Goal: Task Accomplishment & Management: Complete application form

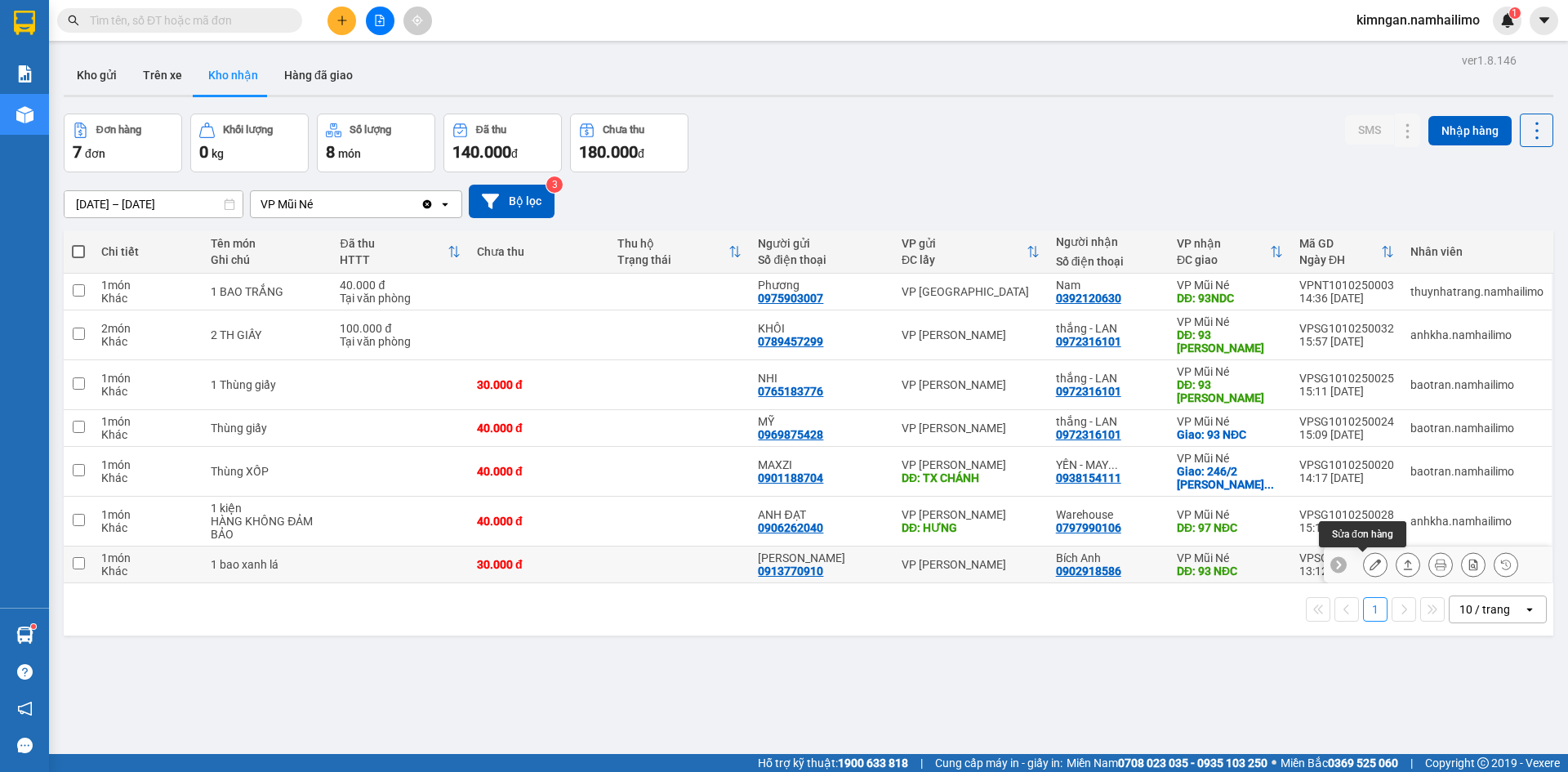
click at [1365, 571] on button at bounding box center [1376, 565] width 22 height 29
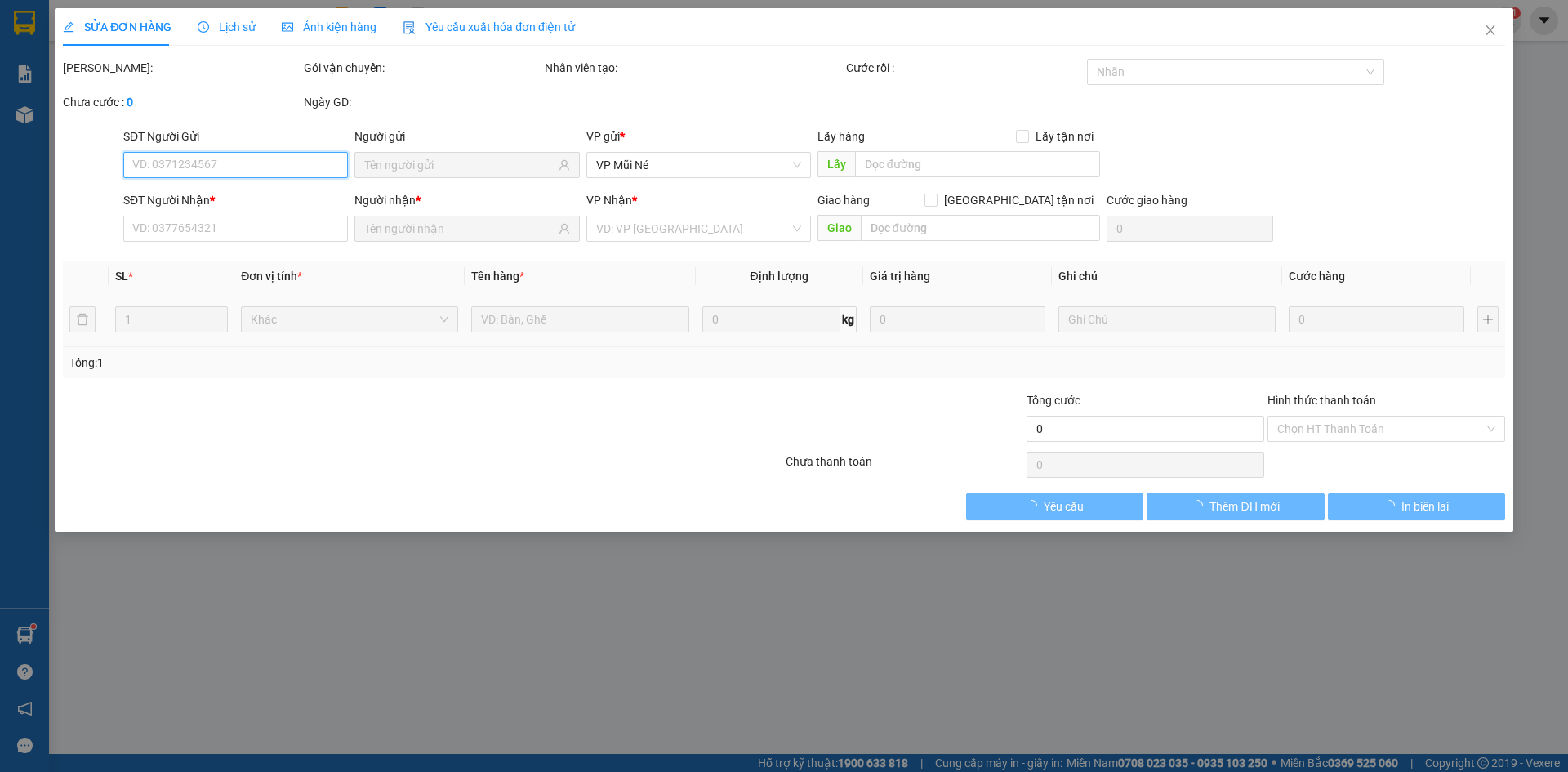
type input "0913770910"
type input "[PERSON_NAME]"
type input "0902918586"
type input "Bích Anh"
type input "93 NĐC"
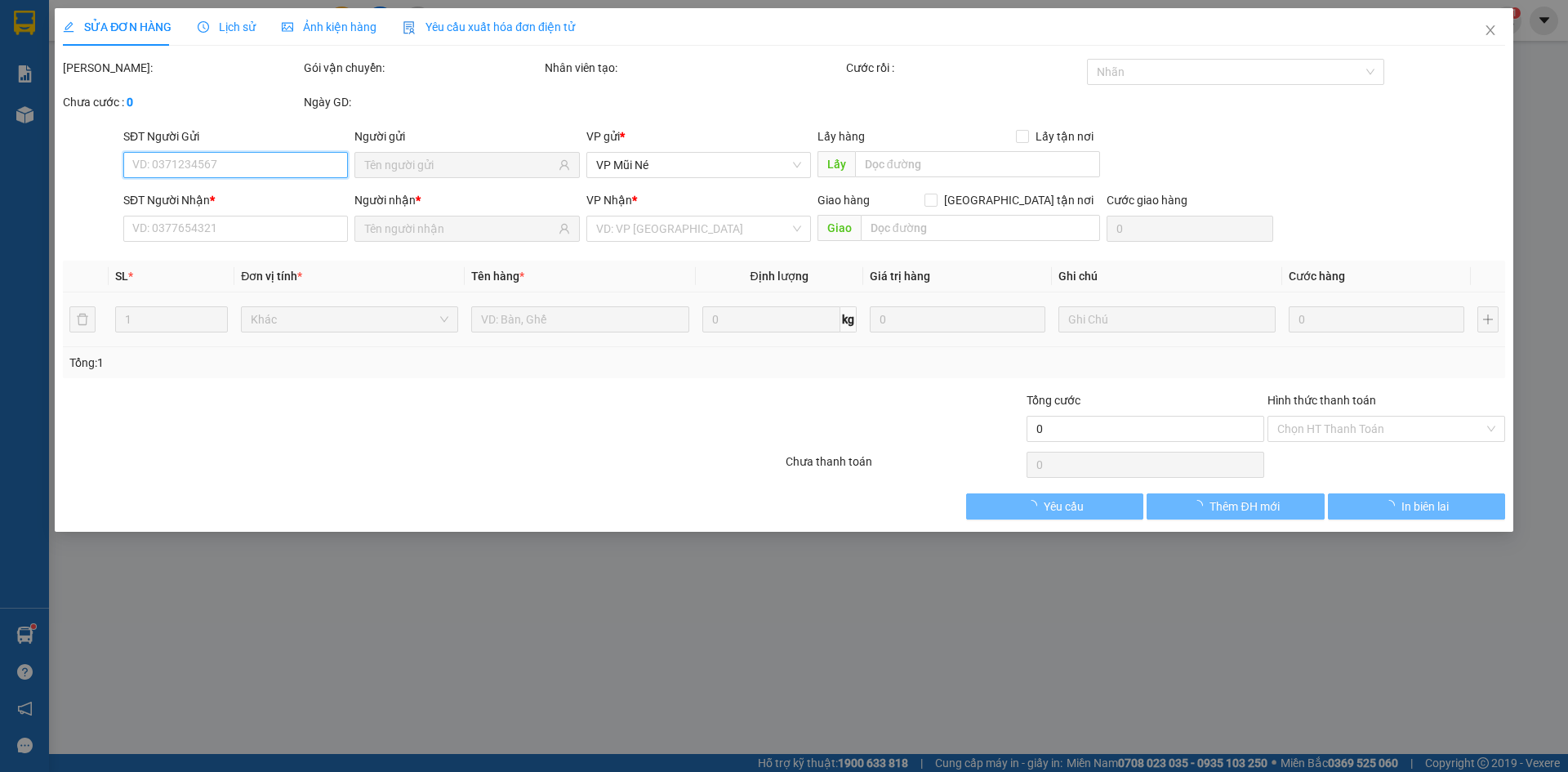
type input "30.000"
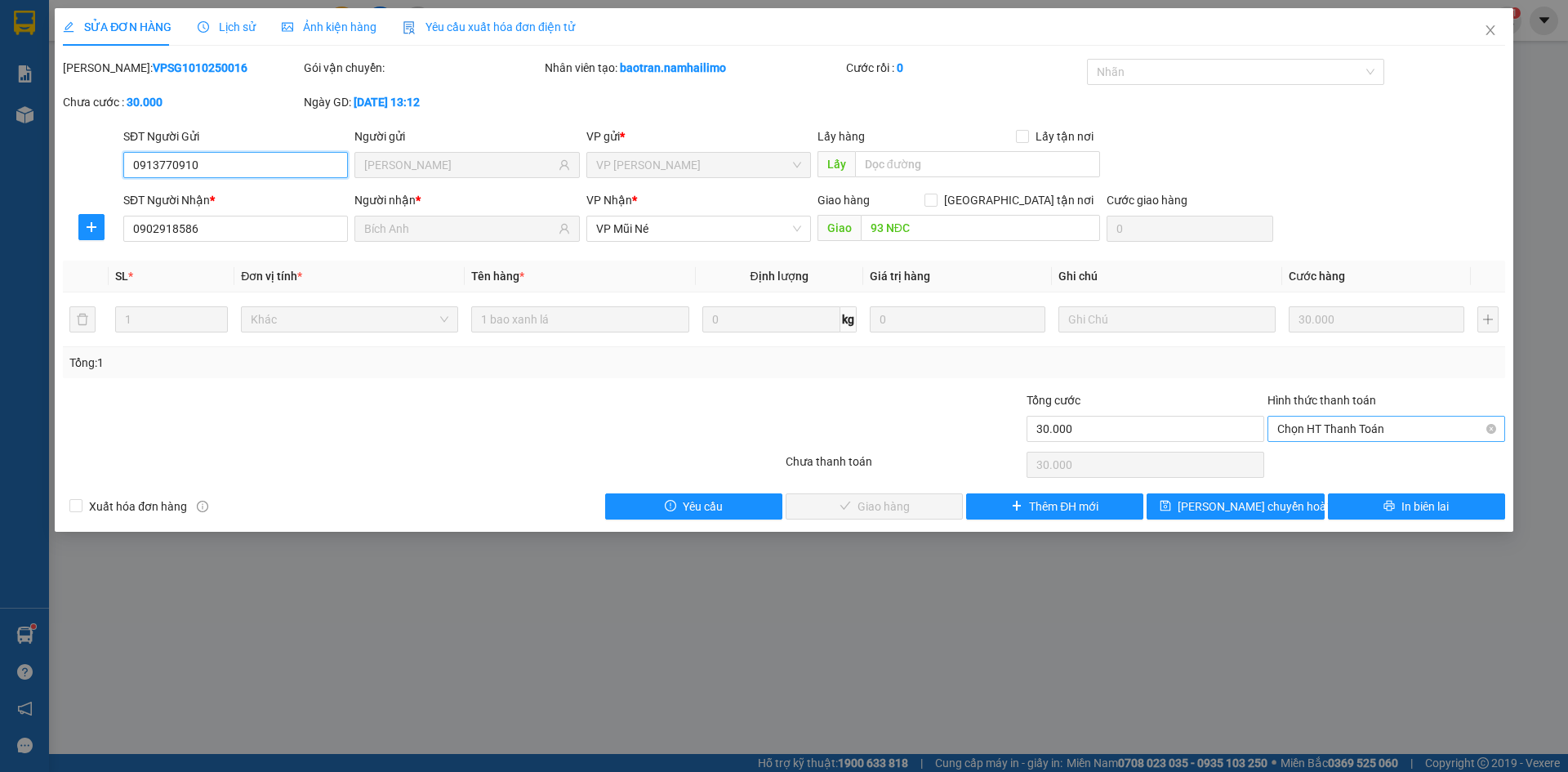
click at [1344, 430] on span "Chọn HT Thanh Toán" at bounding box center [1387, 428] width 219 height 24
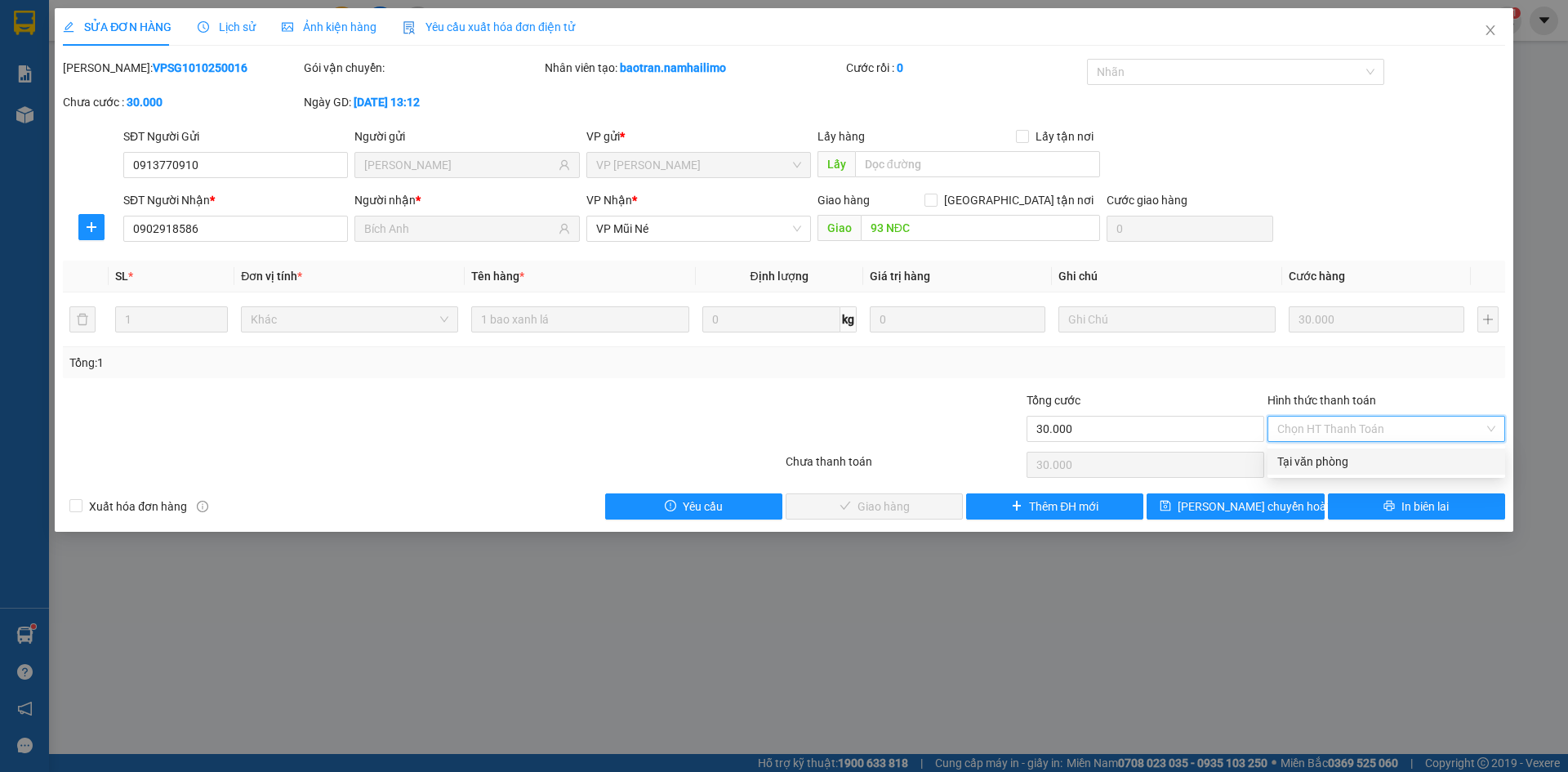
click at [1323, 456] on div "Tại văn phòng" at bounding box center [1387, 461] width 219 height 18
type input "0"
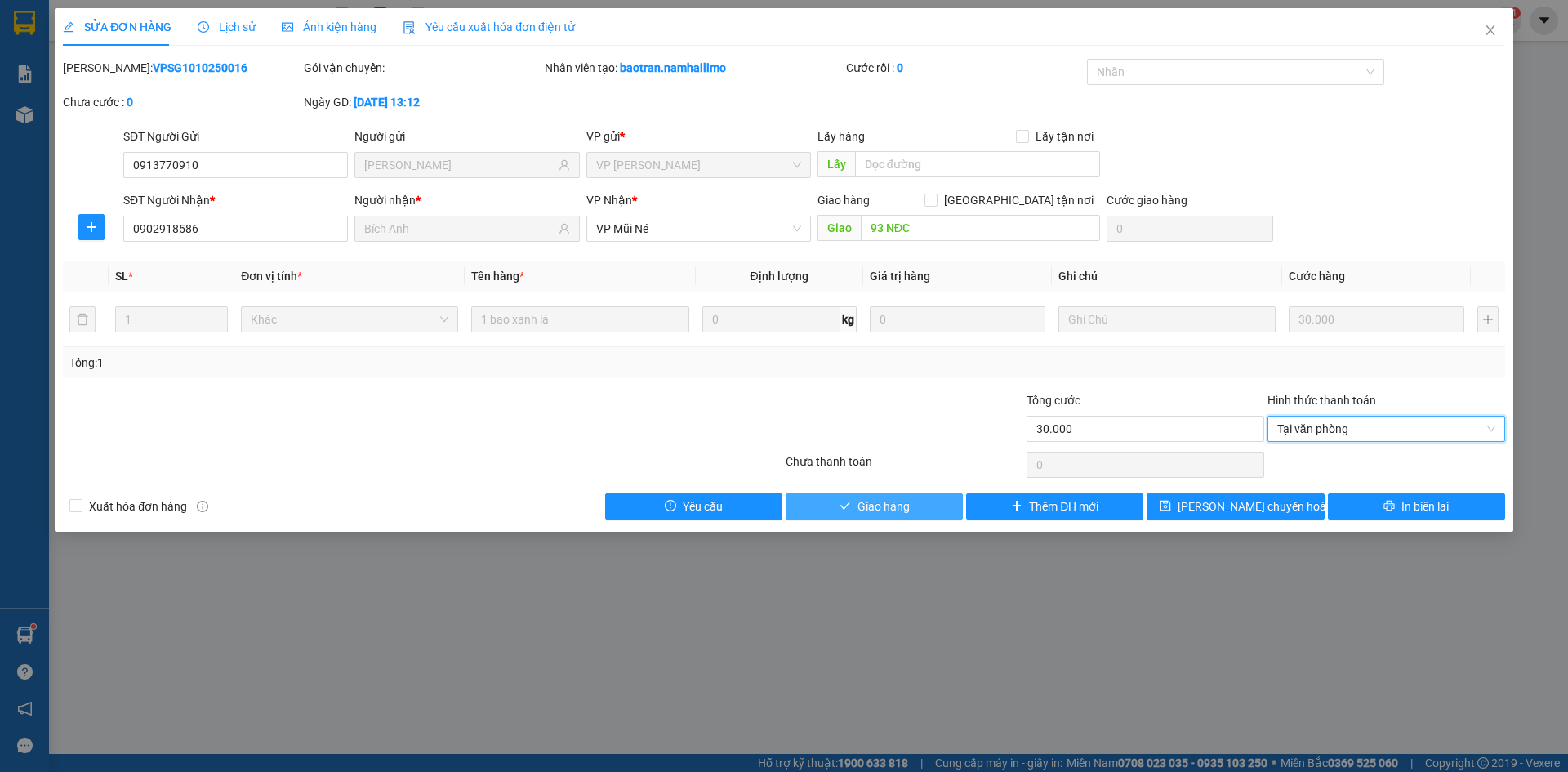
click at [896, 512] on span "Giao hàng" at bounding box center [883, 506] width 52 height 18
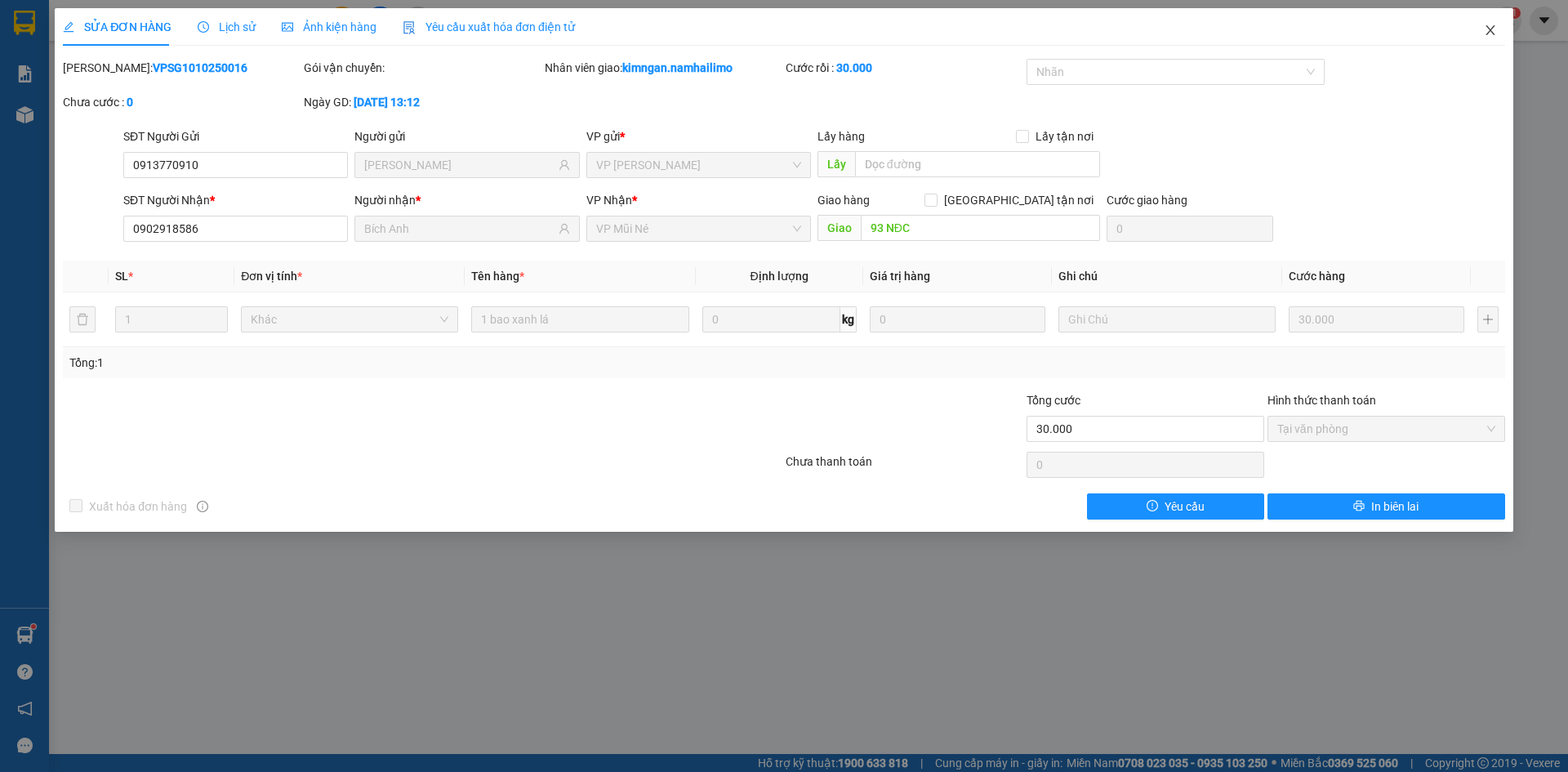
click at [1489, 29] on icon "close" at bounding box center [1490, 30] width 9 height 9
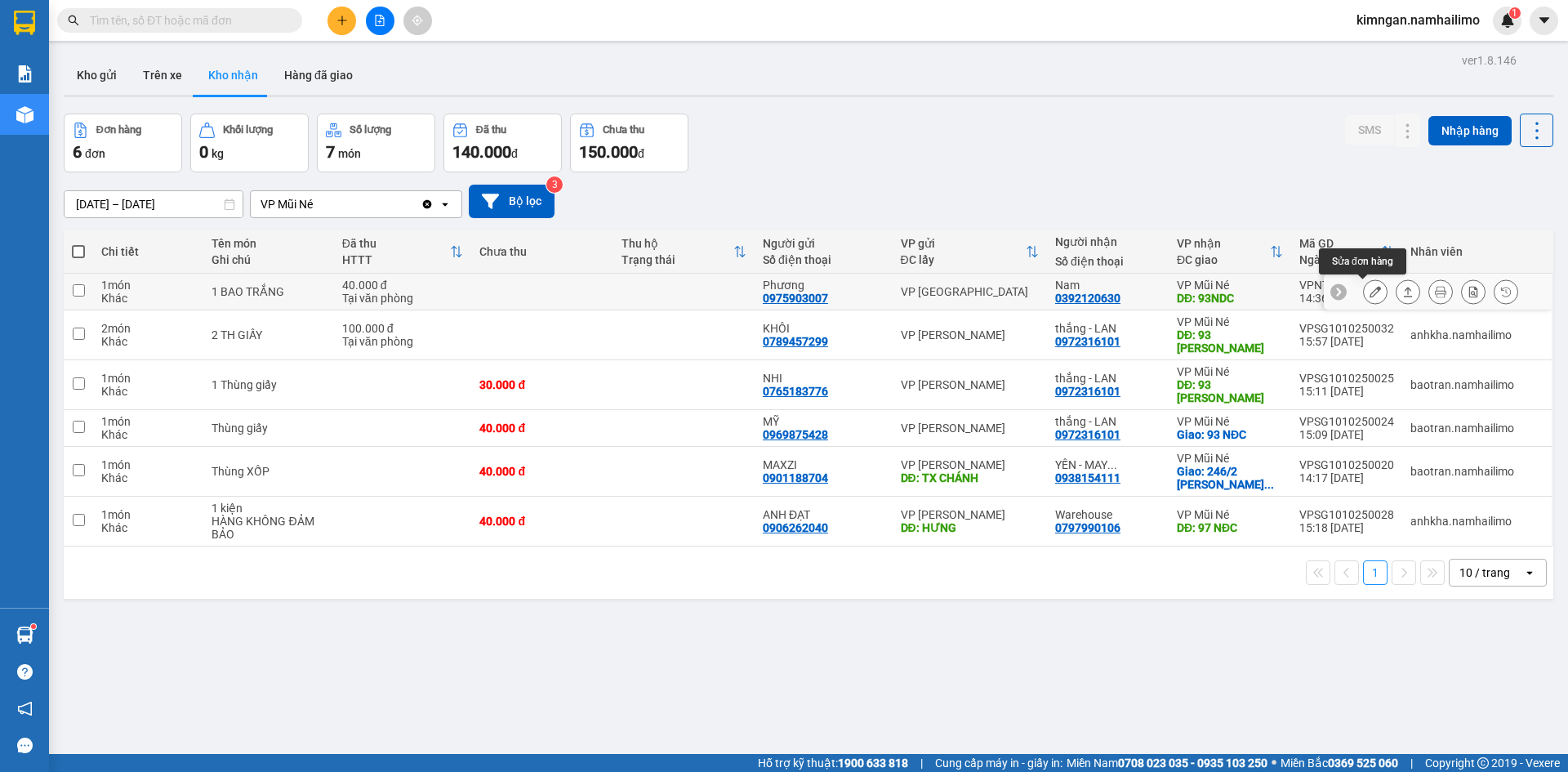
click at [1369, 295] on button at bounding box center [1376, 291] width 22 height 29
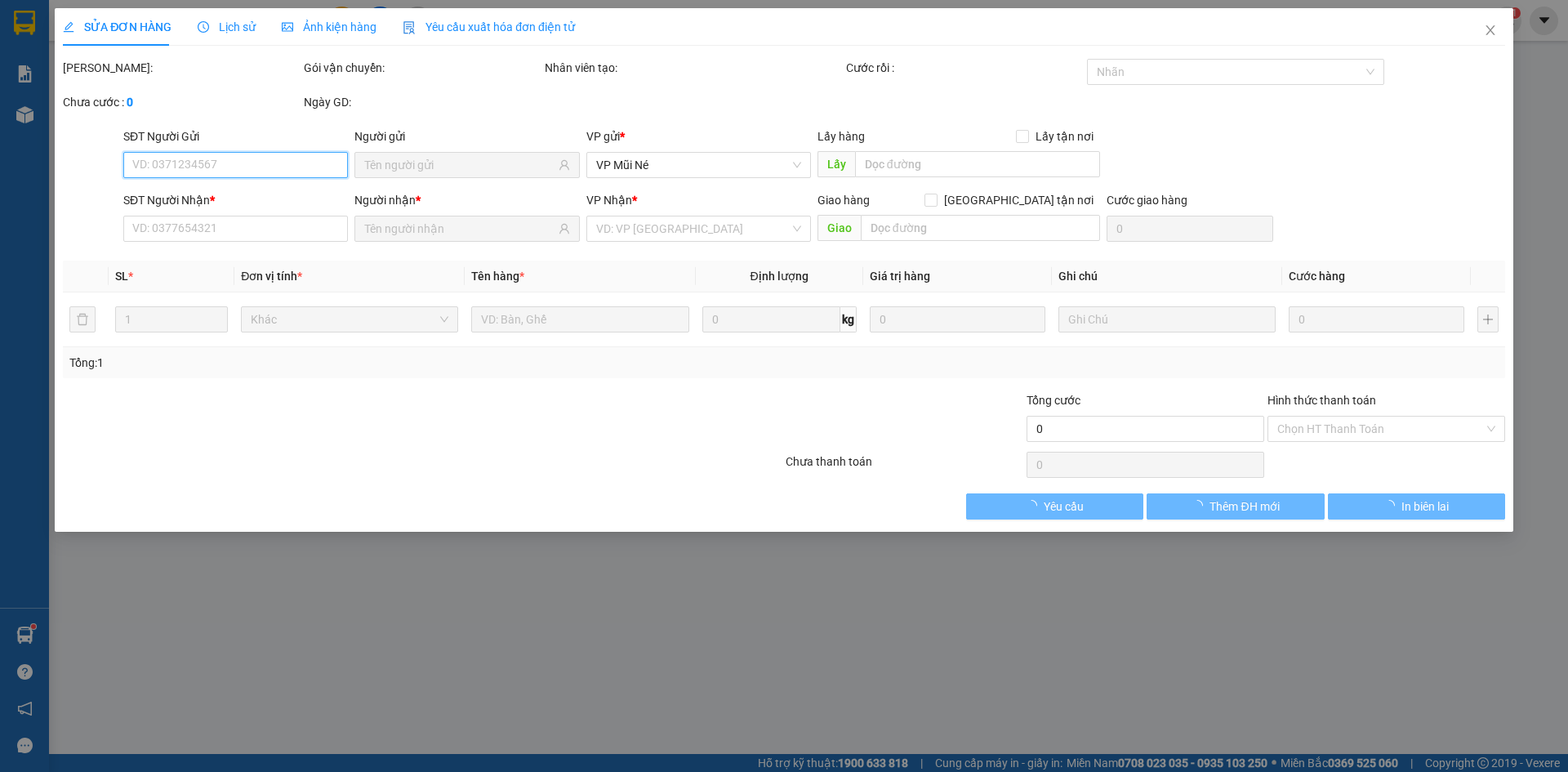
type input "0975903007"
type input "Phương"
type input "0392120630"
type input "Nam"
type input "93NDC"
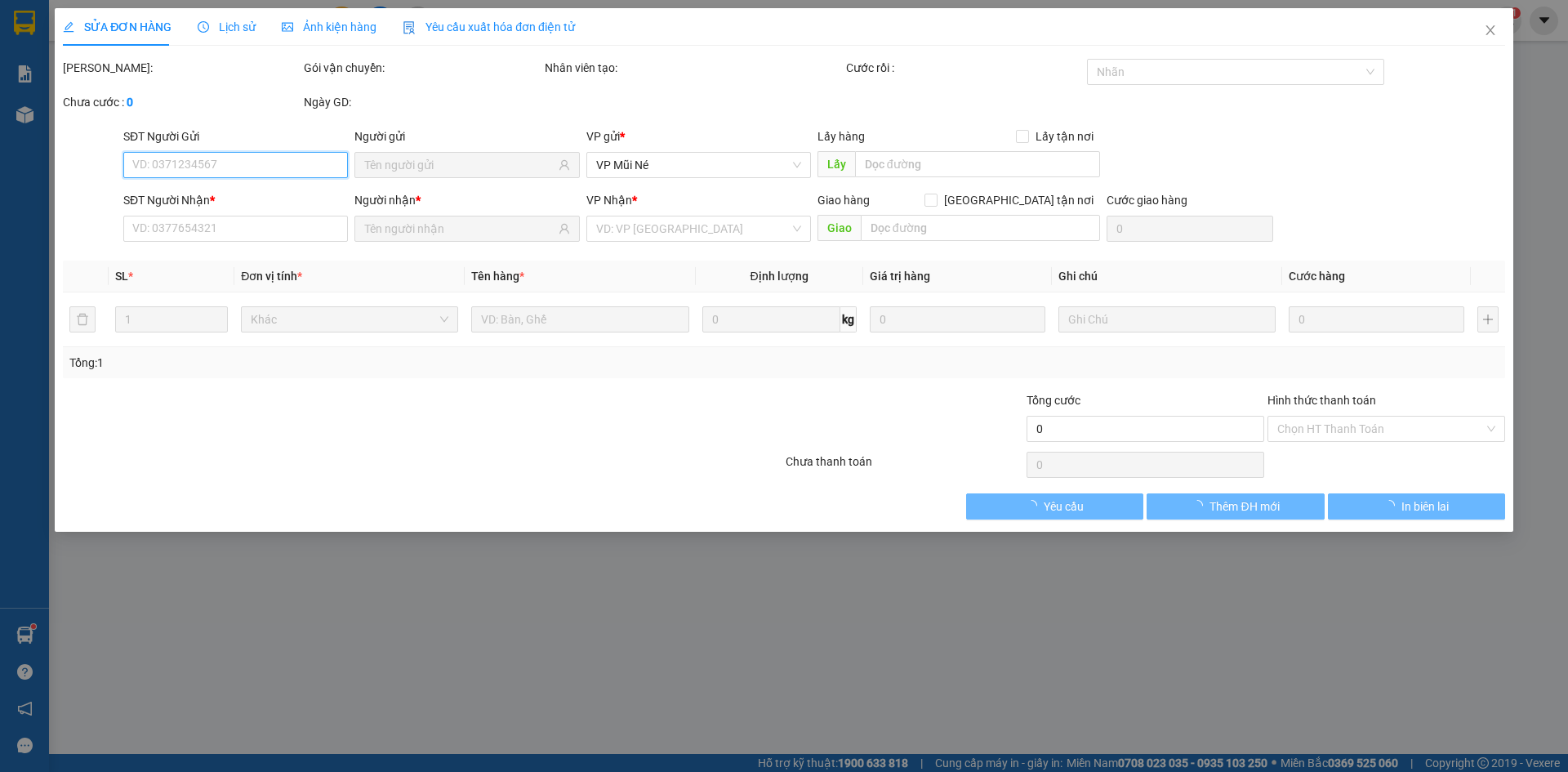
type input "40.000"
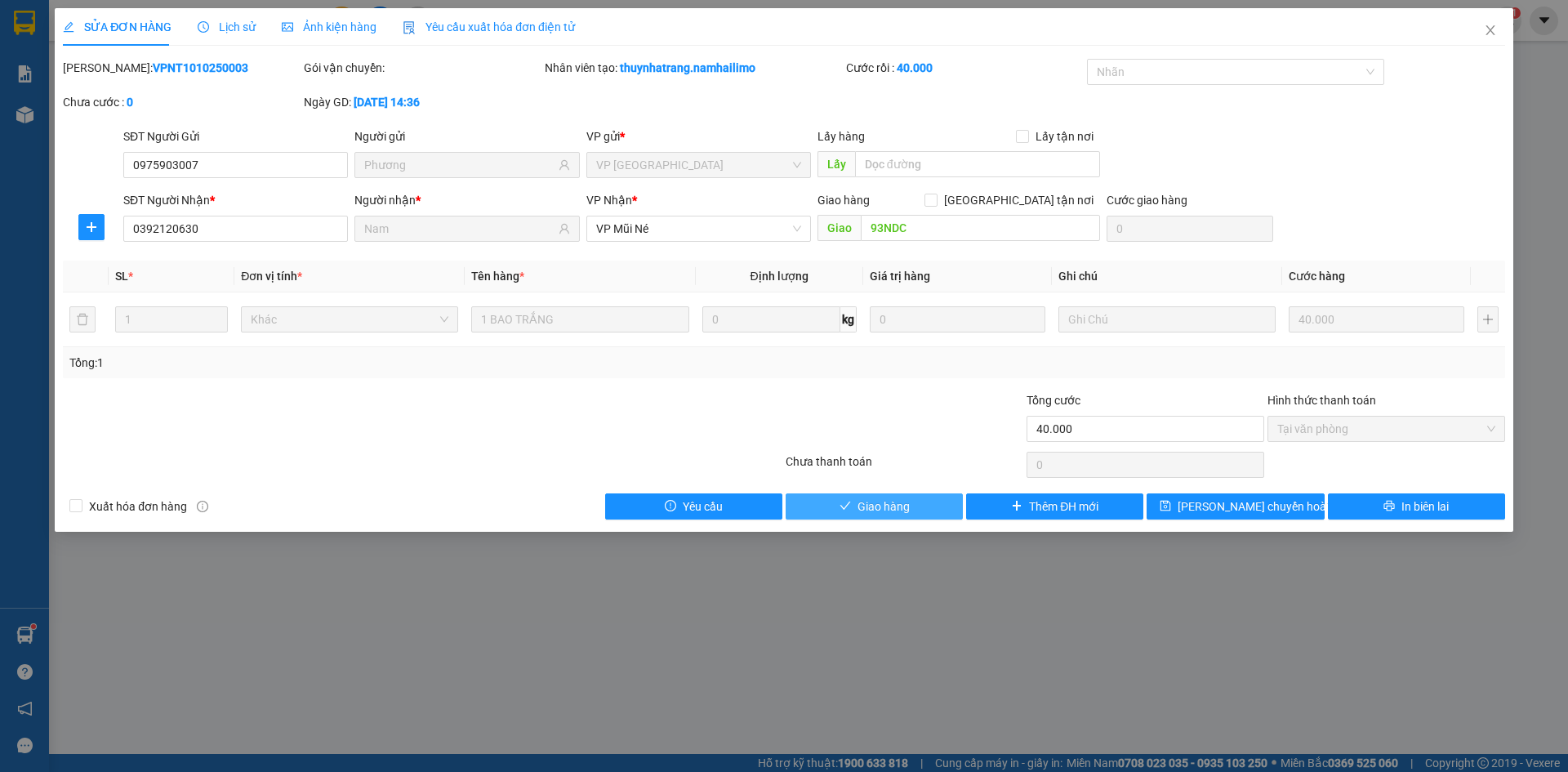
click at [869, 509] on span "Giao hàng" at bounding box center [883, 506] width 52 height 18
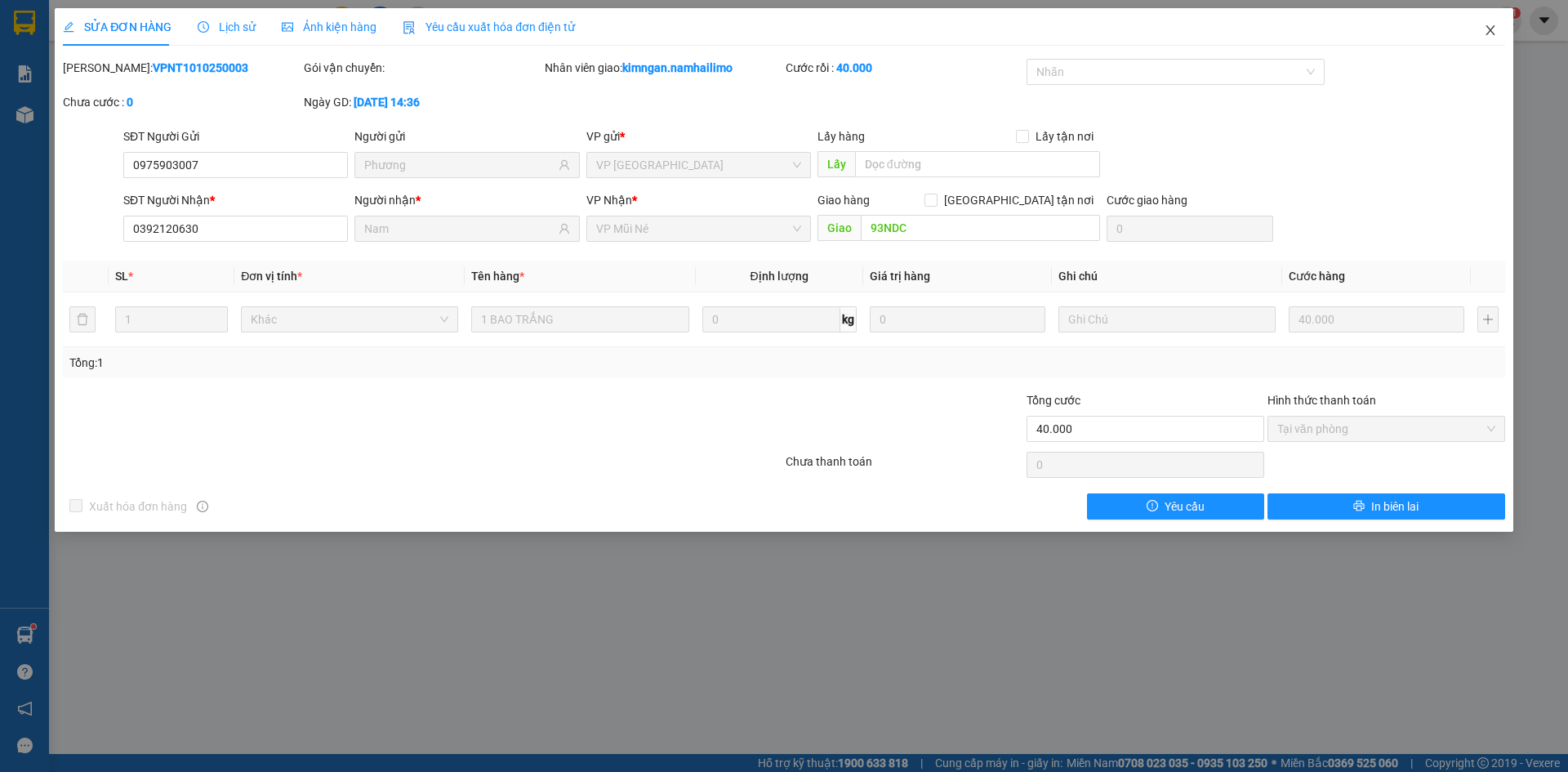
click at [1495, 31] on icon "close" at bounding box center [1490, 30] width 13 height 13
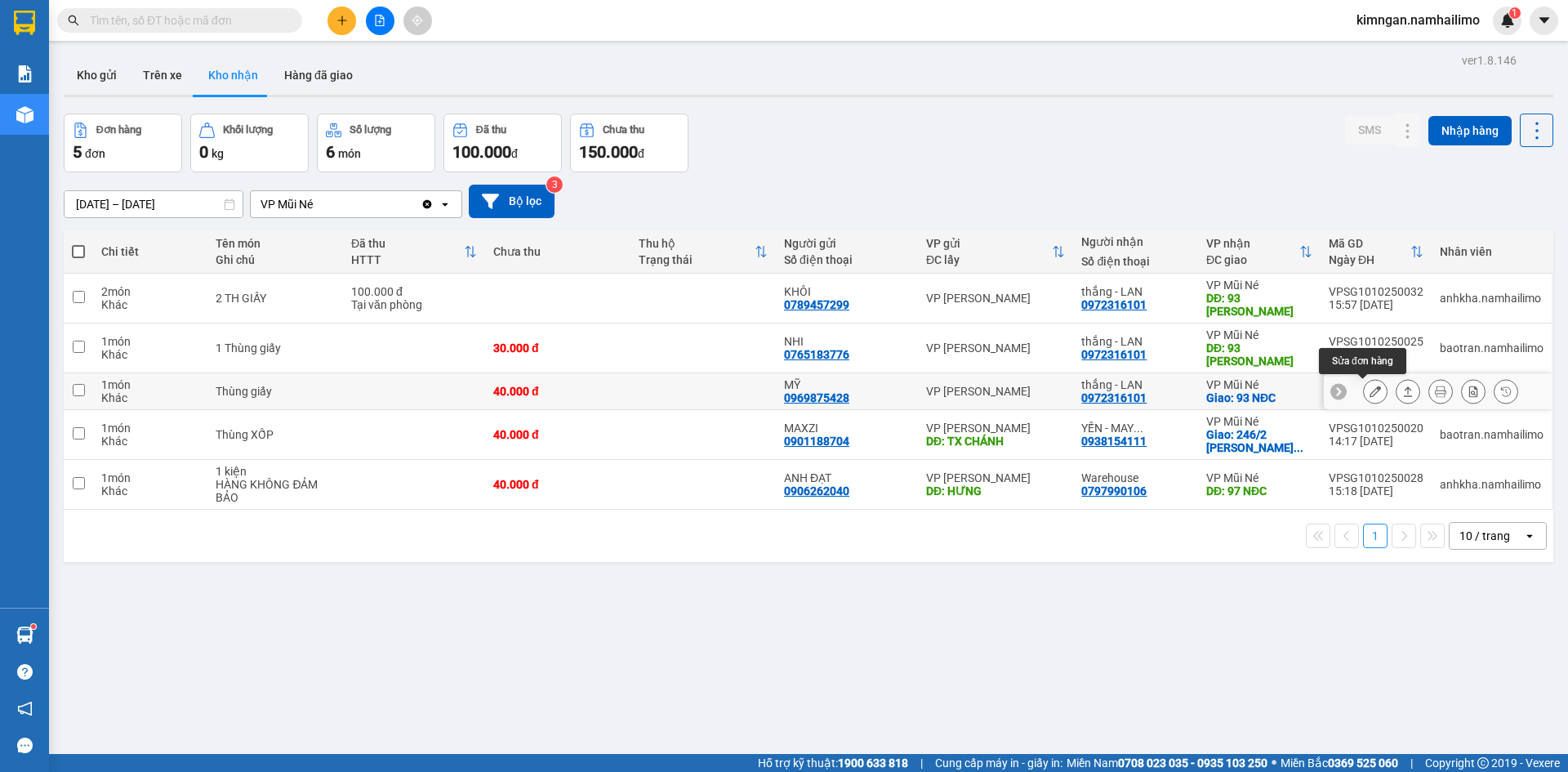
click at [1370, 391] on icon at bounding box center [1376, 391] width 11 height 11
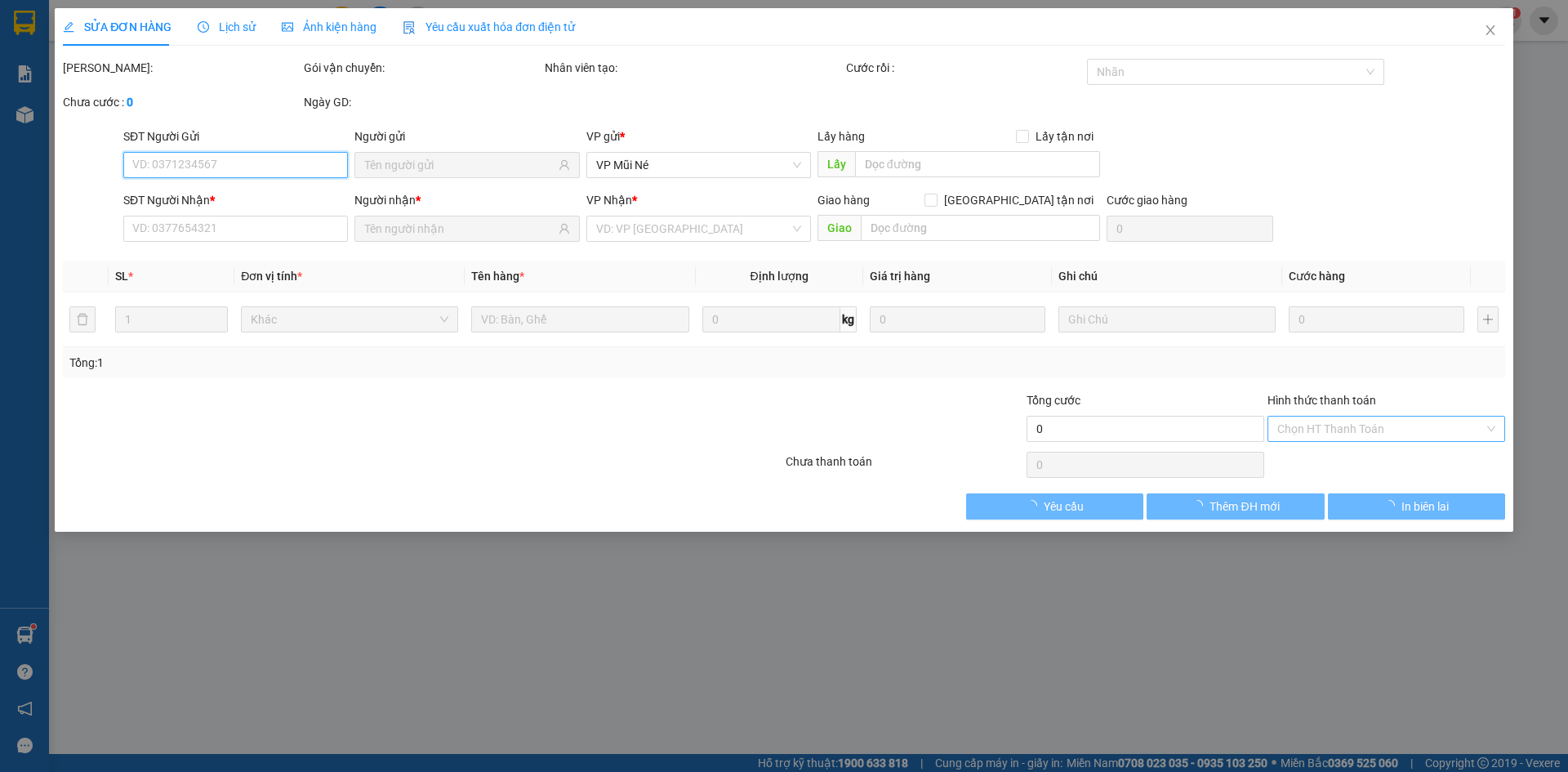
type input "0969875428"
type input "MỸ"
type input "0972316101"
type input "thắng - LAN"
checkbox input "true"
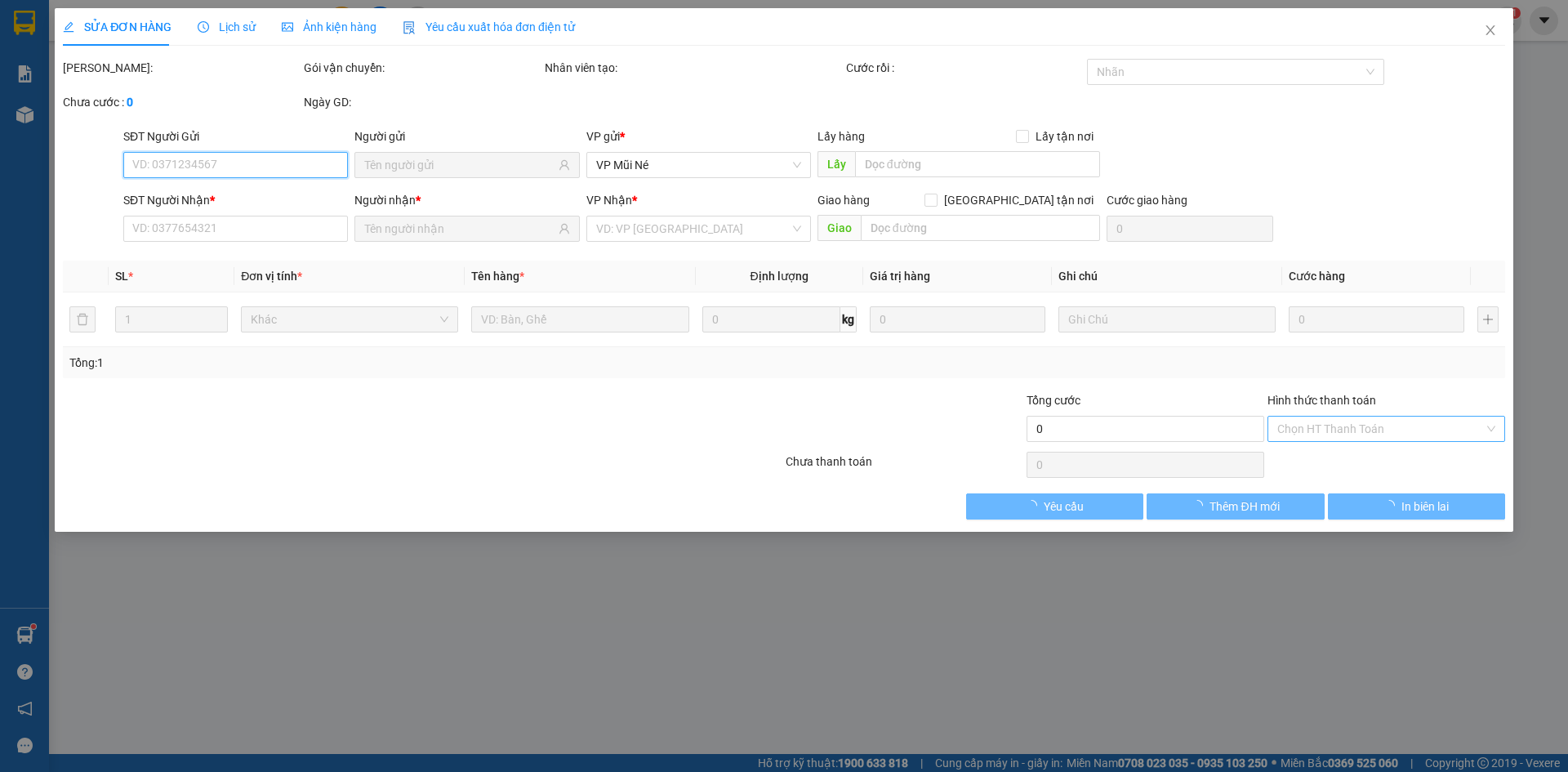
type input "93 NĐC"
type input "40.000"
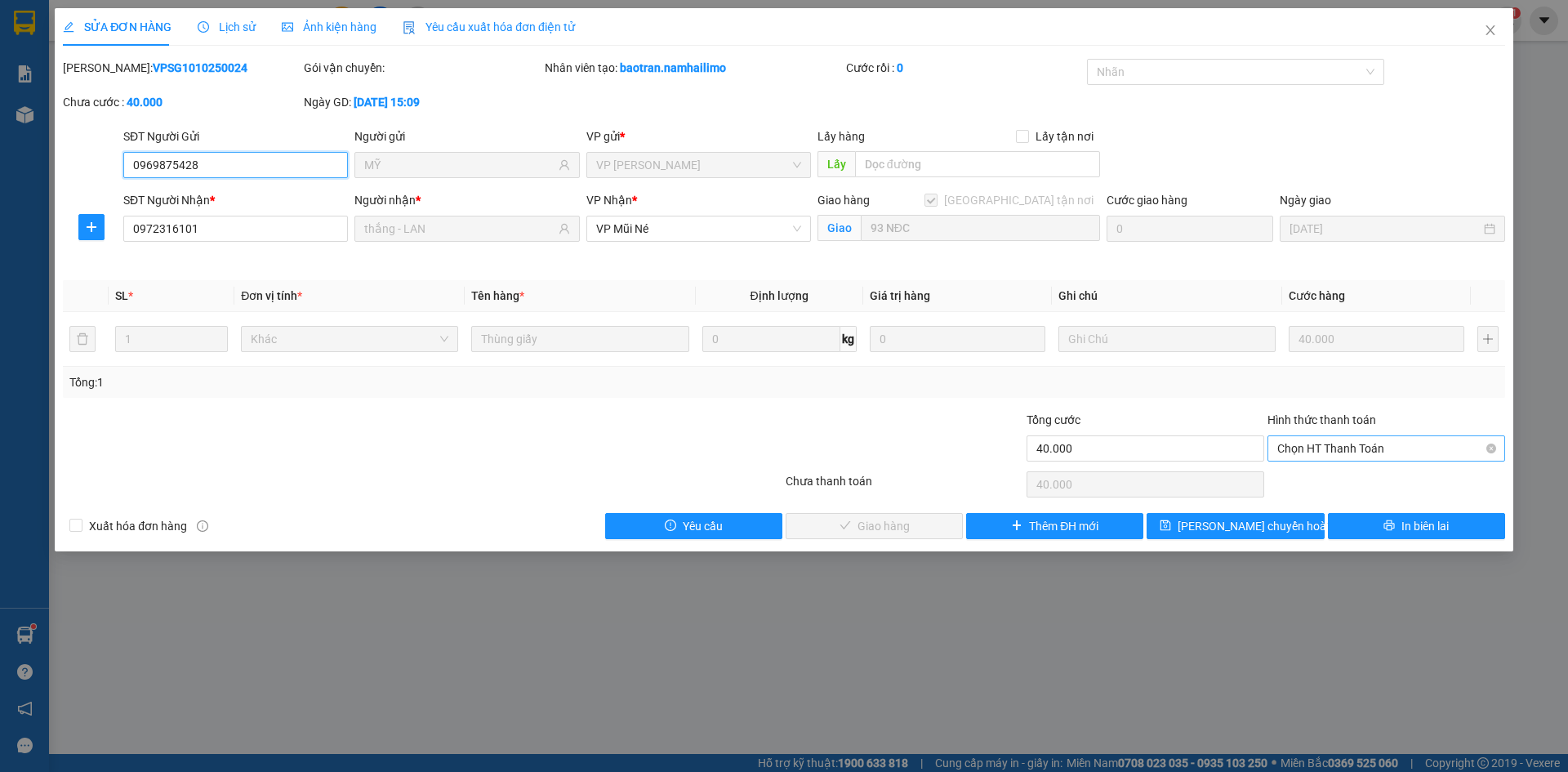
click at [1376, 459] on span "Chọn HT Thanh Toán" at bounding box center [1387, 448] width 219 height 24
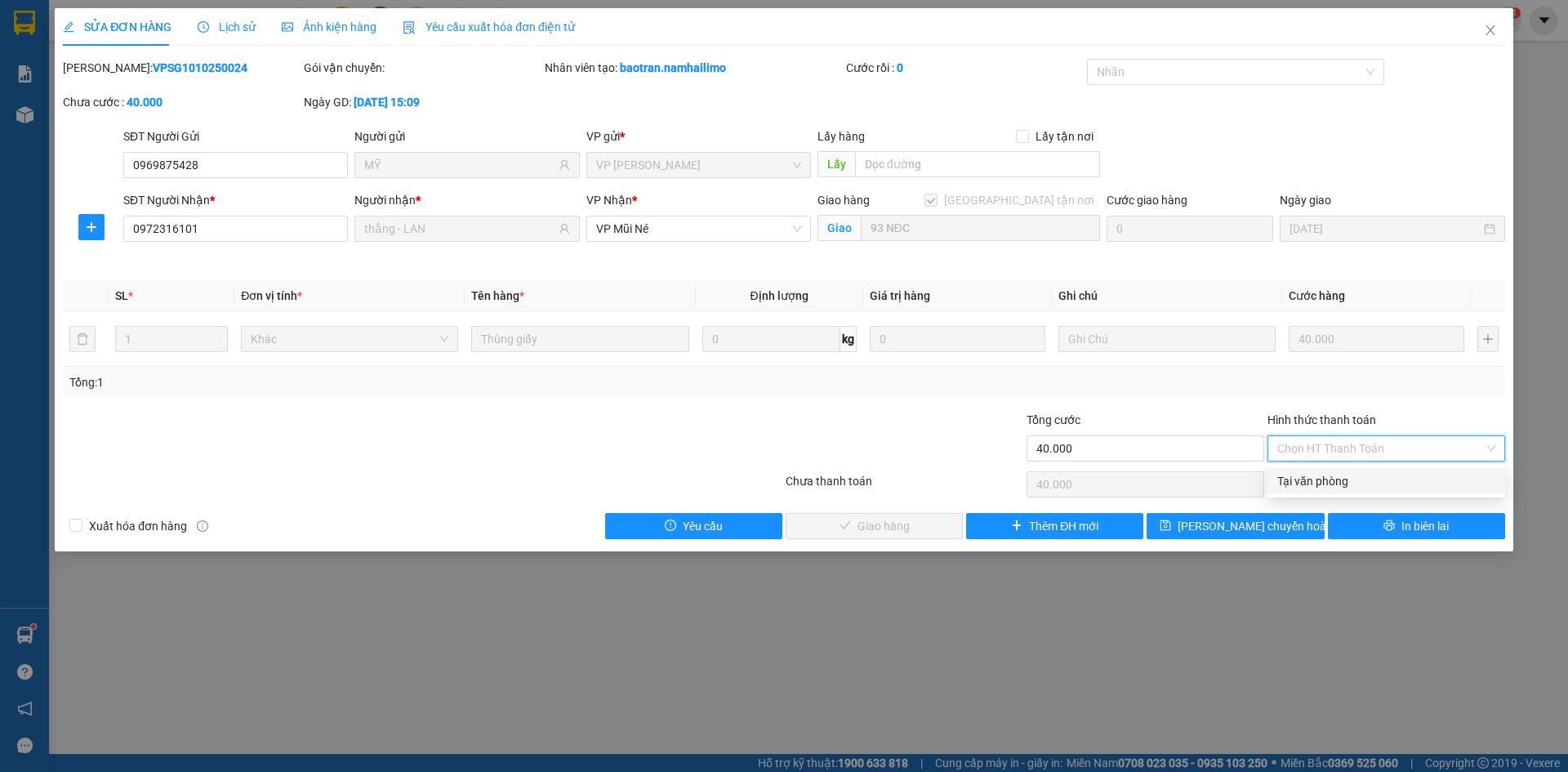
click at [1373, 492] on div "Tại văn phòng" at bounding box center [1386, 481] width 238 height 26
type input "0"
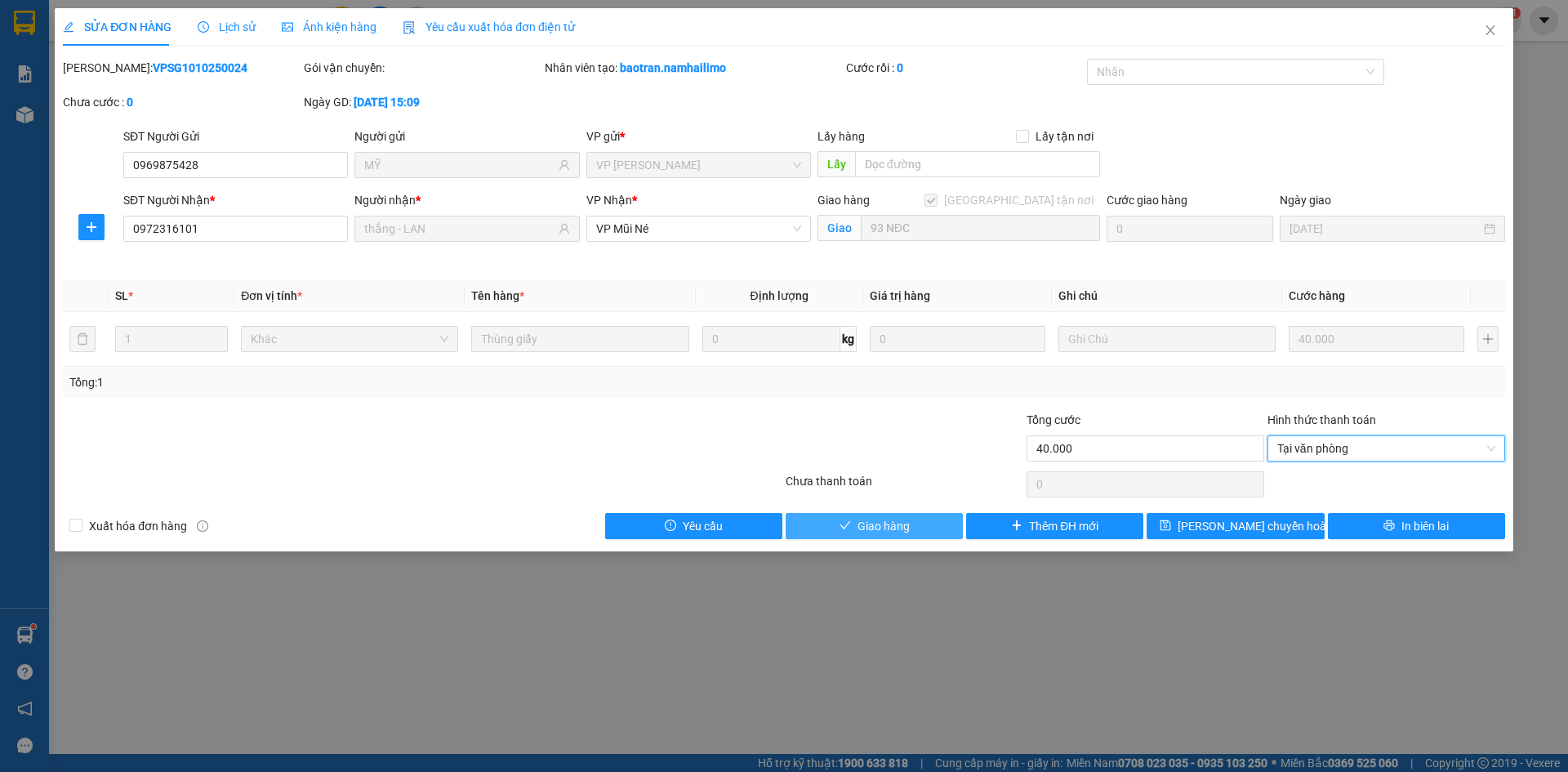
click at [937, 534] on button "Giao hàng" at bounding box center [874, 526] width 177 height 26
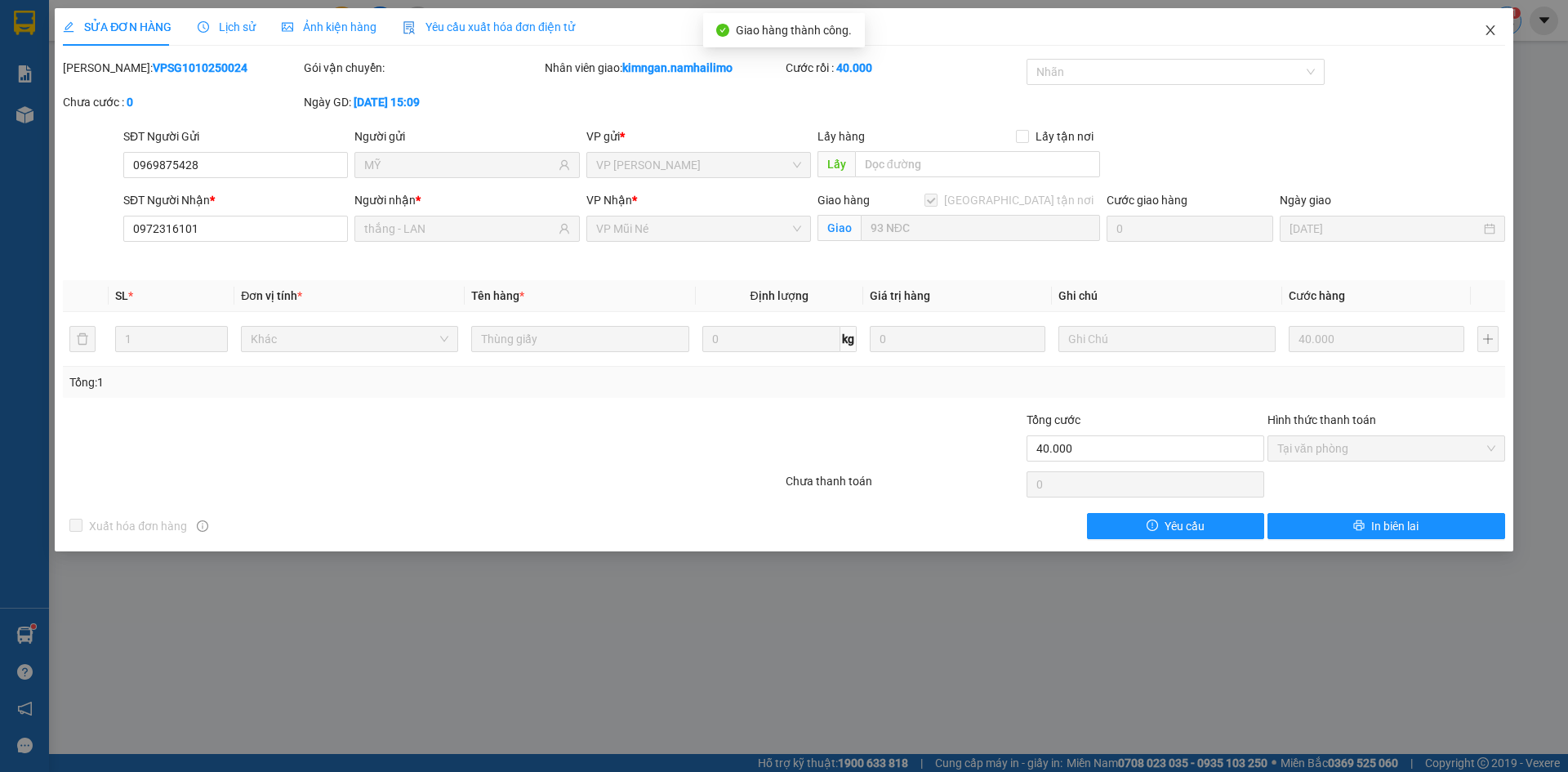
click at [1496, 29] on icon "close" at bounding box center [1490, 30] width 13 height 13
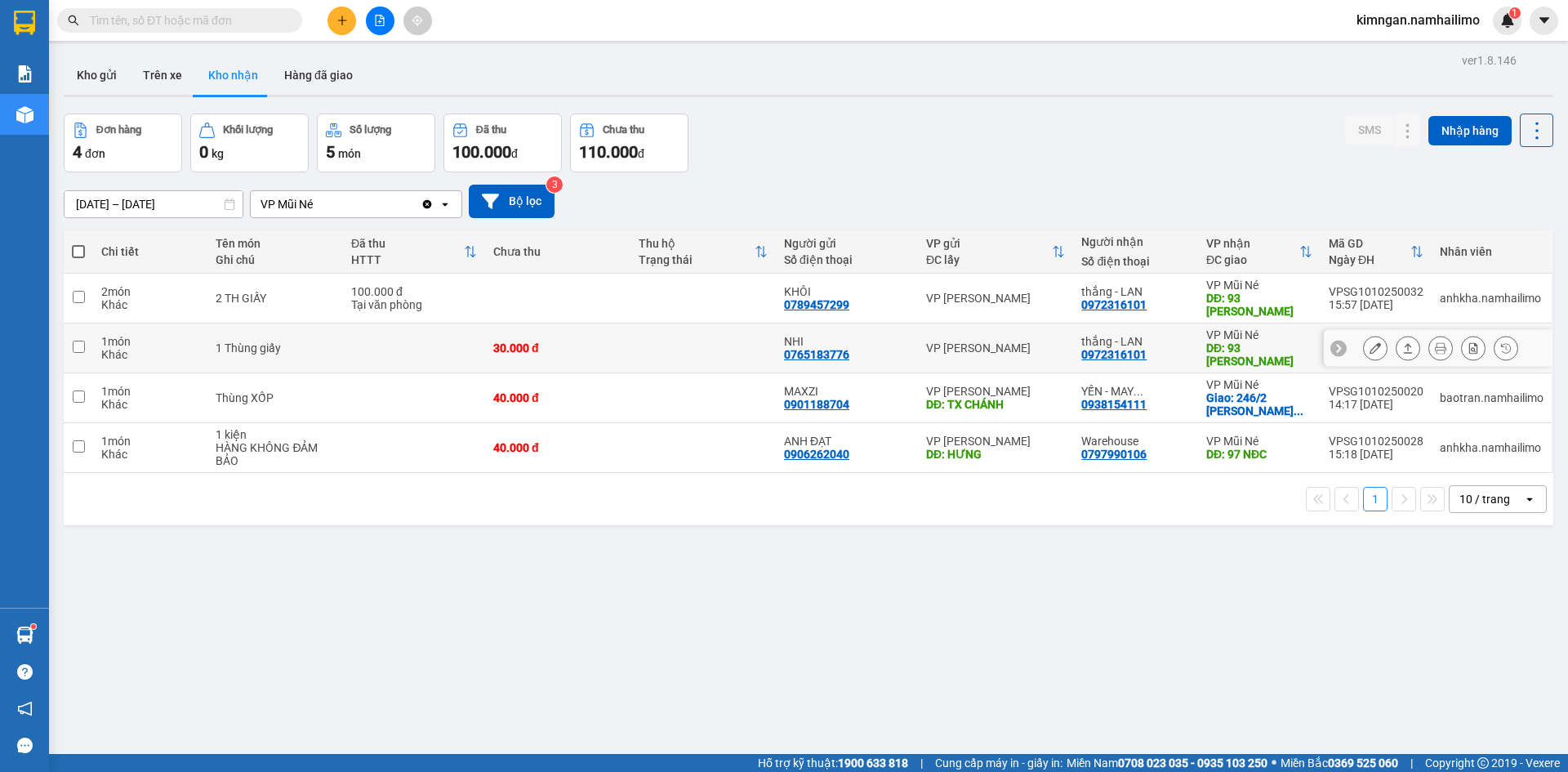
click at [1370, 343] on icon at bounding box center [1376, 347] width 11 height 11
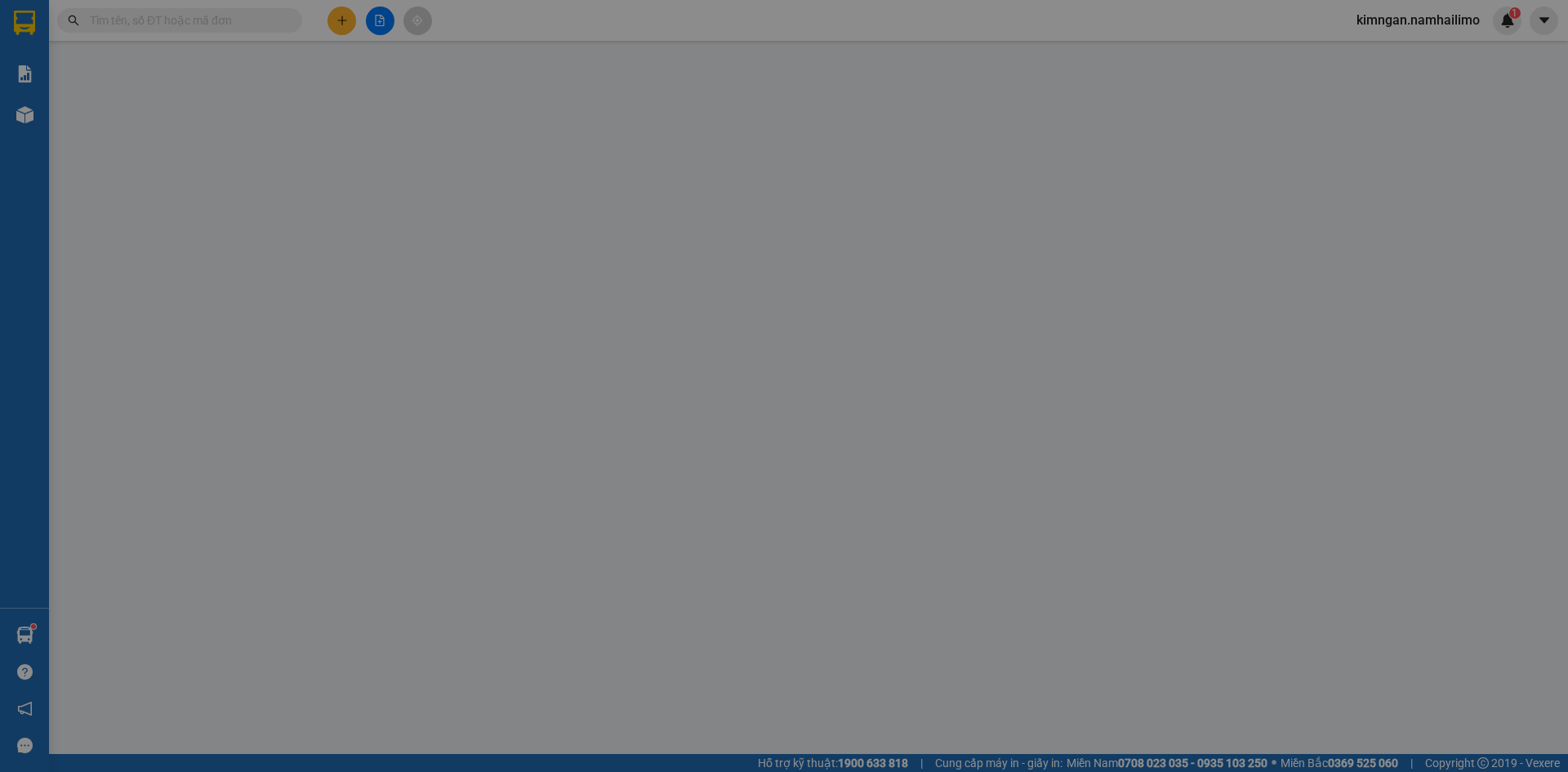
type input "0765183776"
type input "NHI"
type input "0972316101"
type input "thắng - LAN"
type input "93 [PERSON_NAME]"
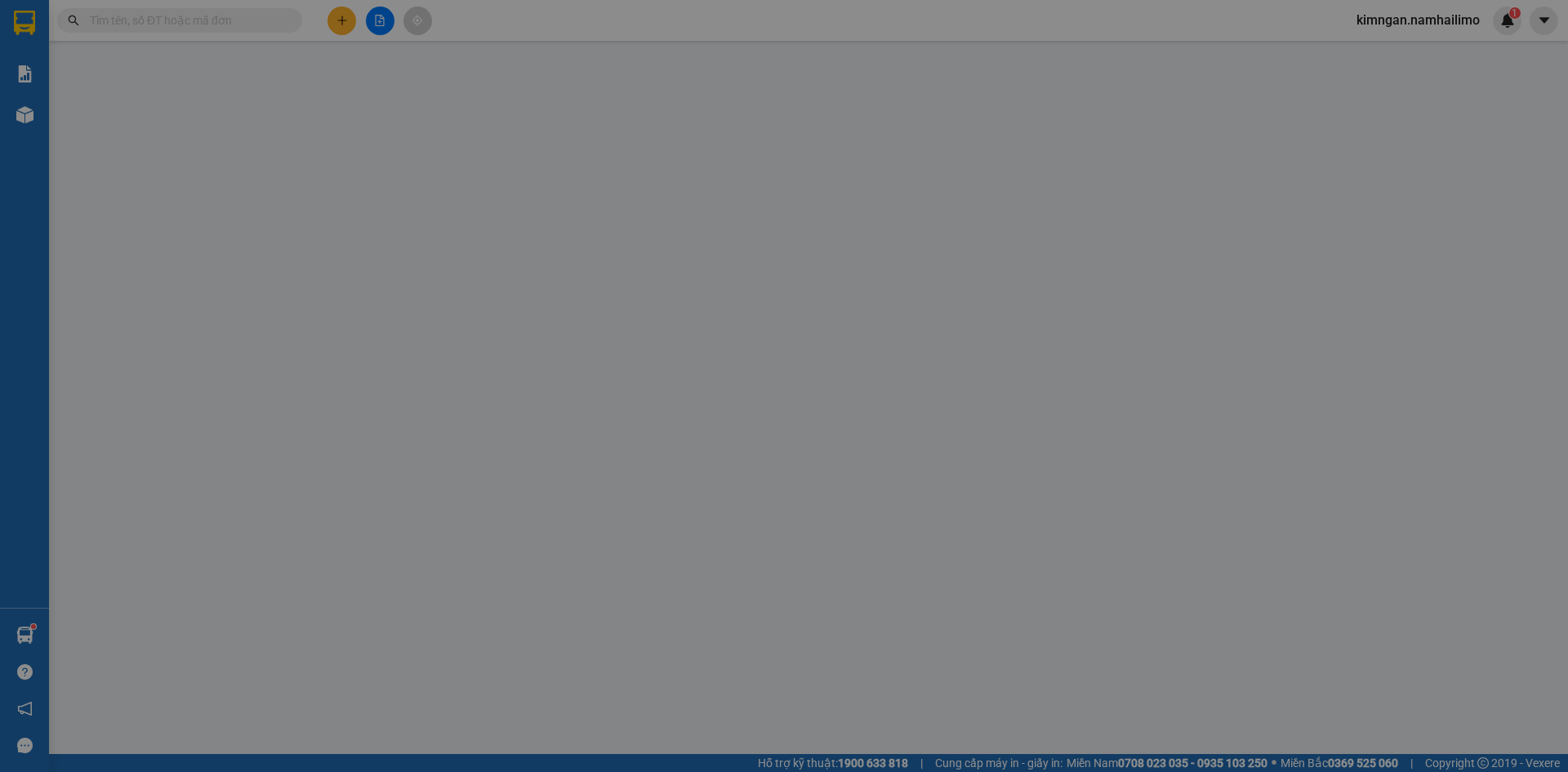
type input "30.000"
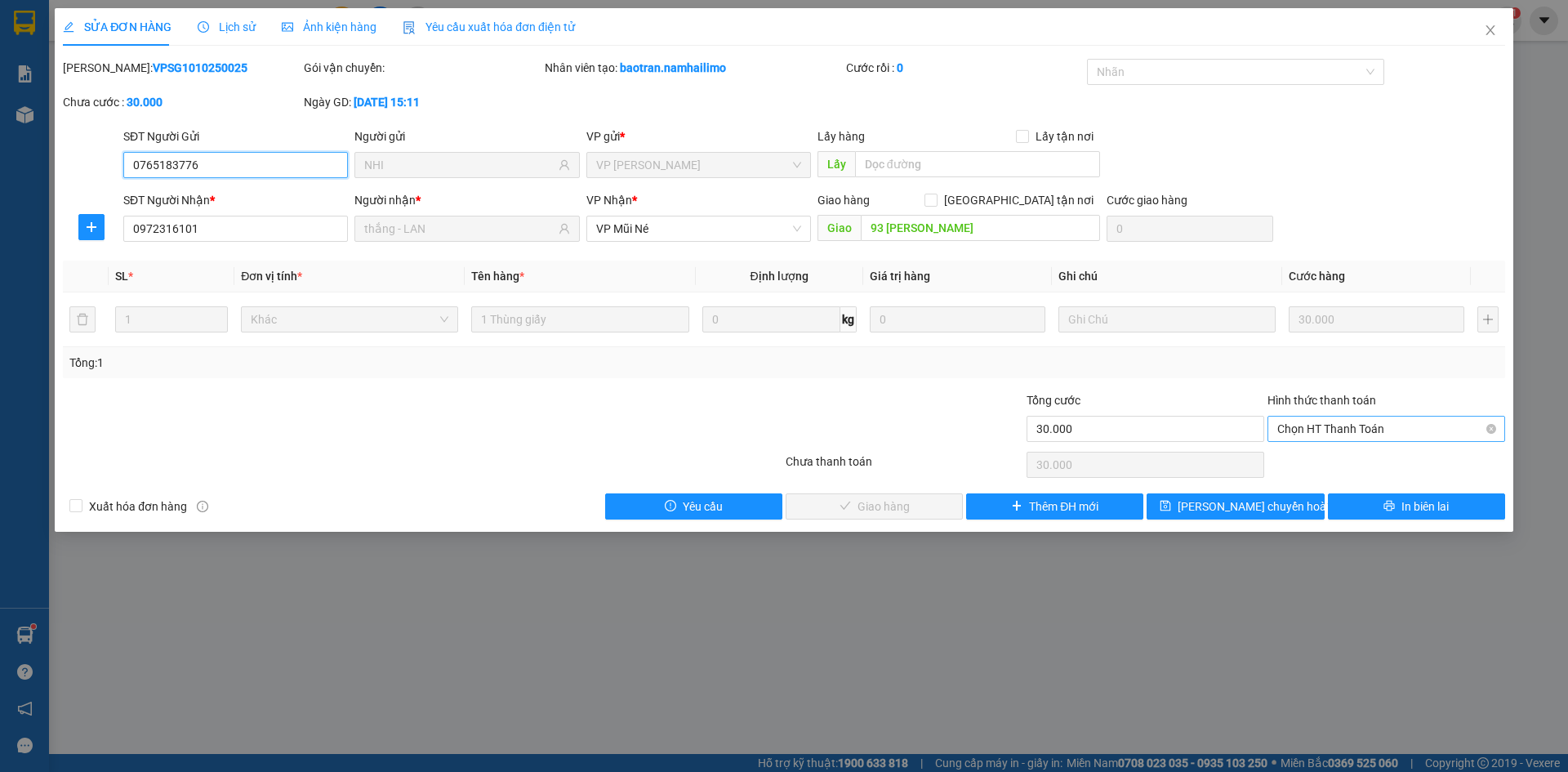
click at [1391, 424] on span "Chọn HT Thanh Toán" at bounding box center [1387, 428] width 219 height 24
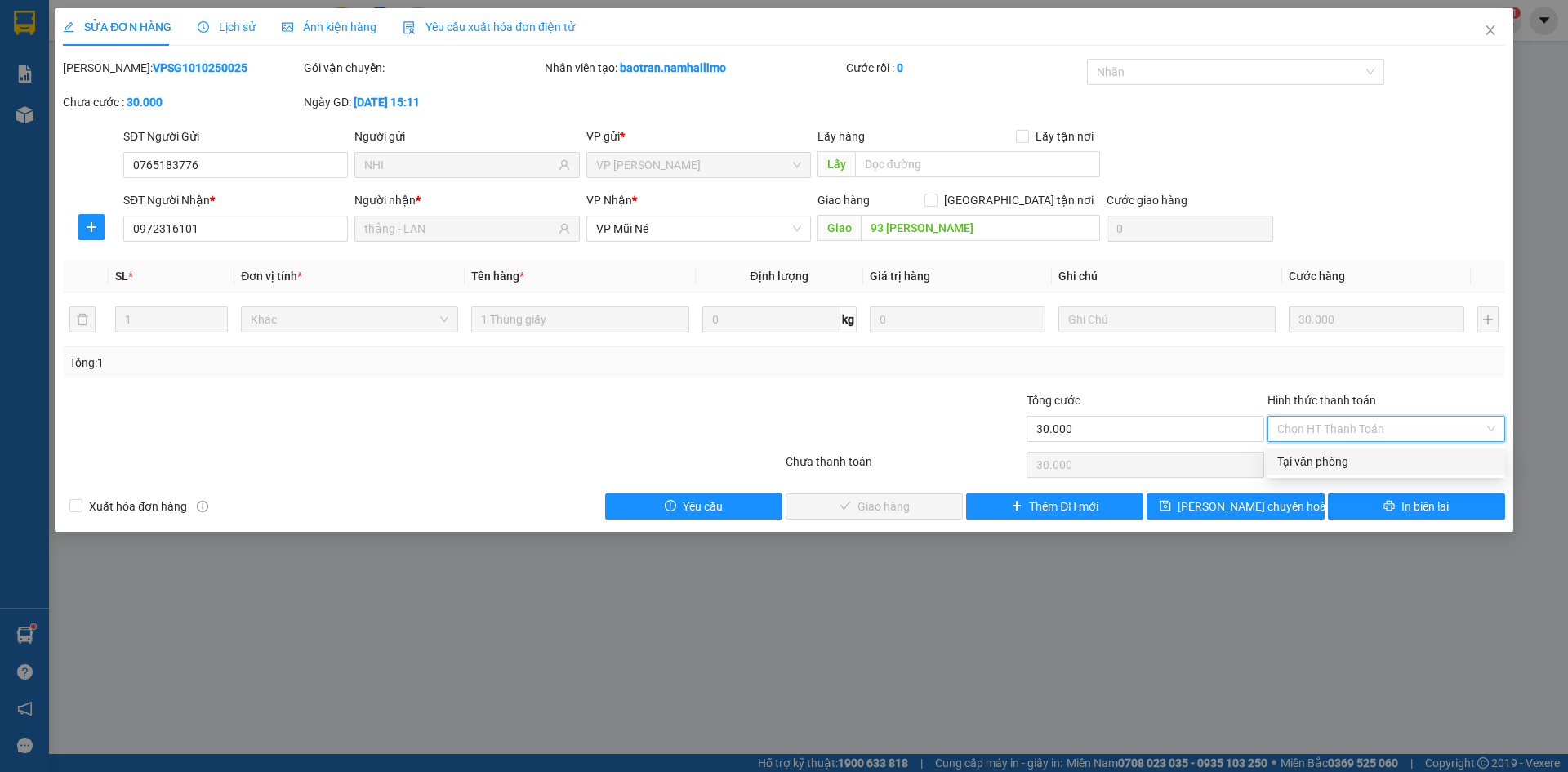
click at [1377, 466] on div "Tại văn phòng" at bounding box center [1387, 461] width 219 height 18
type input "0"
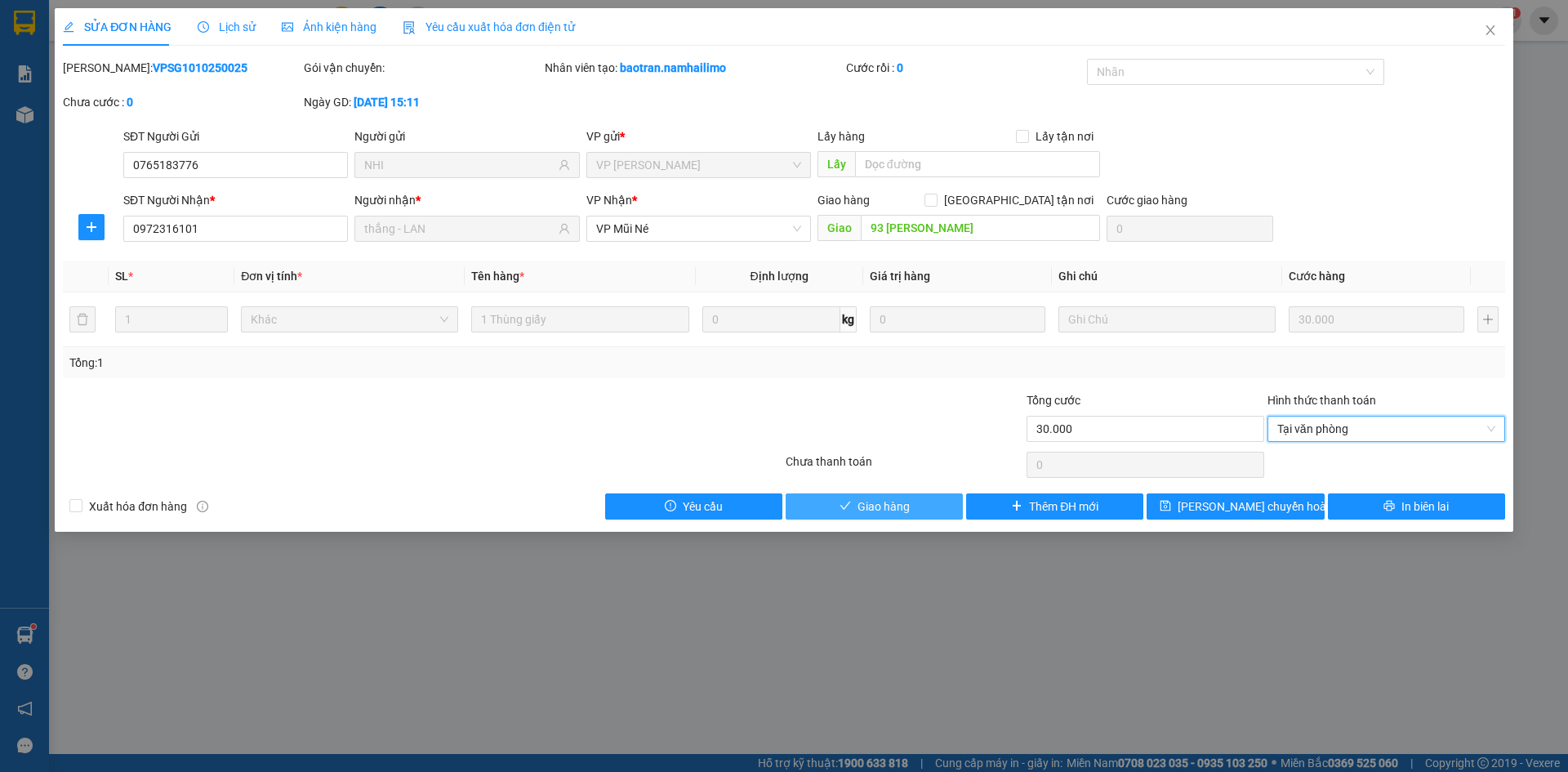
click at [921, 497] on button "Giao hàng" at bounding box center [874, 506] width 177 height 26
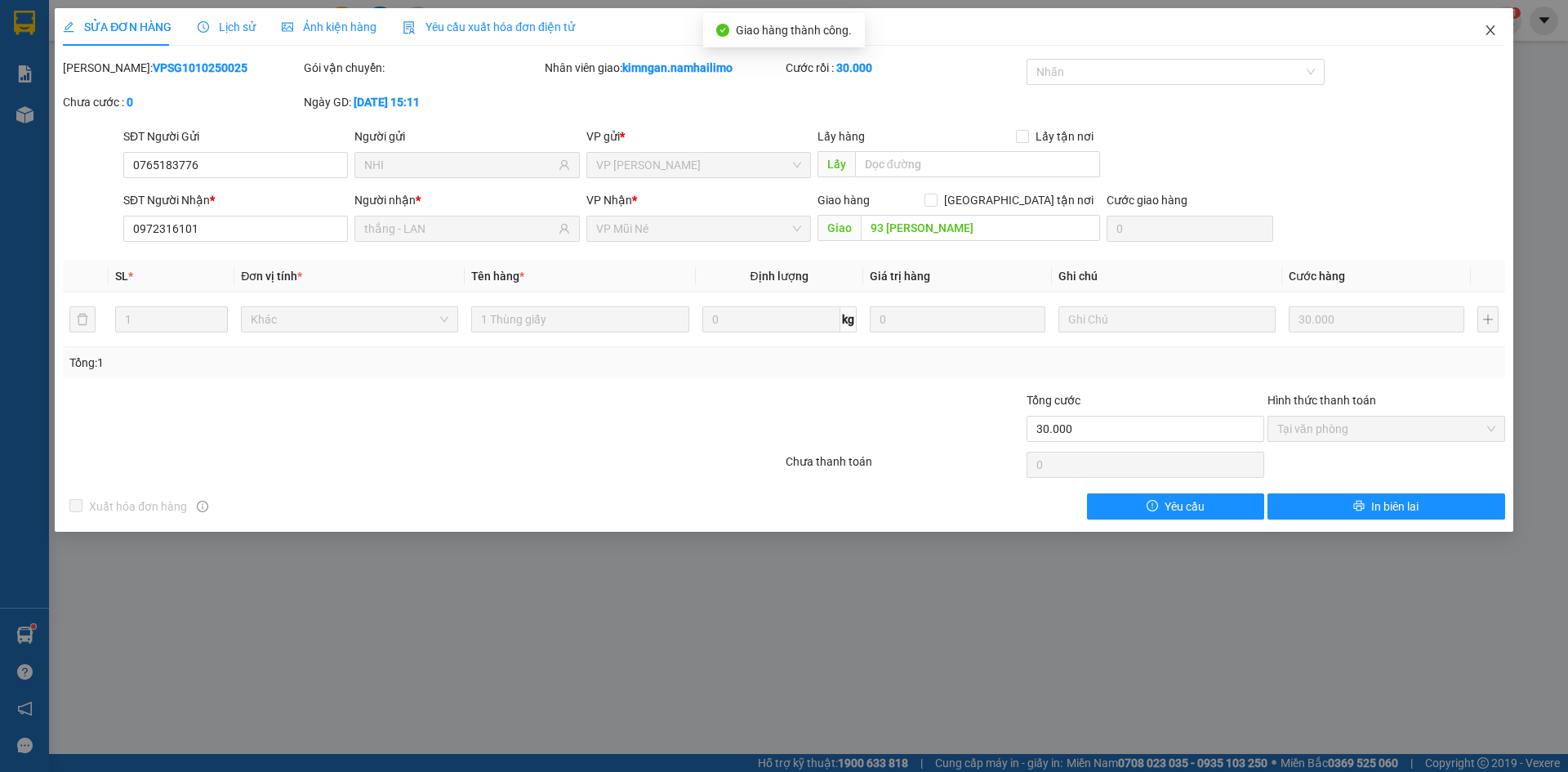
click at [1482, 22] on span "Close" at bounding box center [1490, 31] width 46 height 46
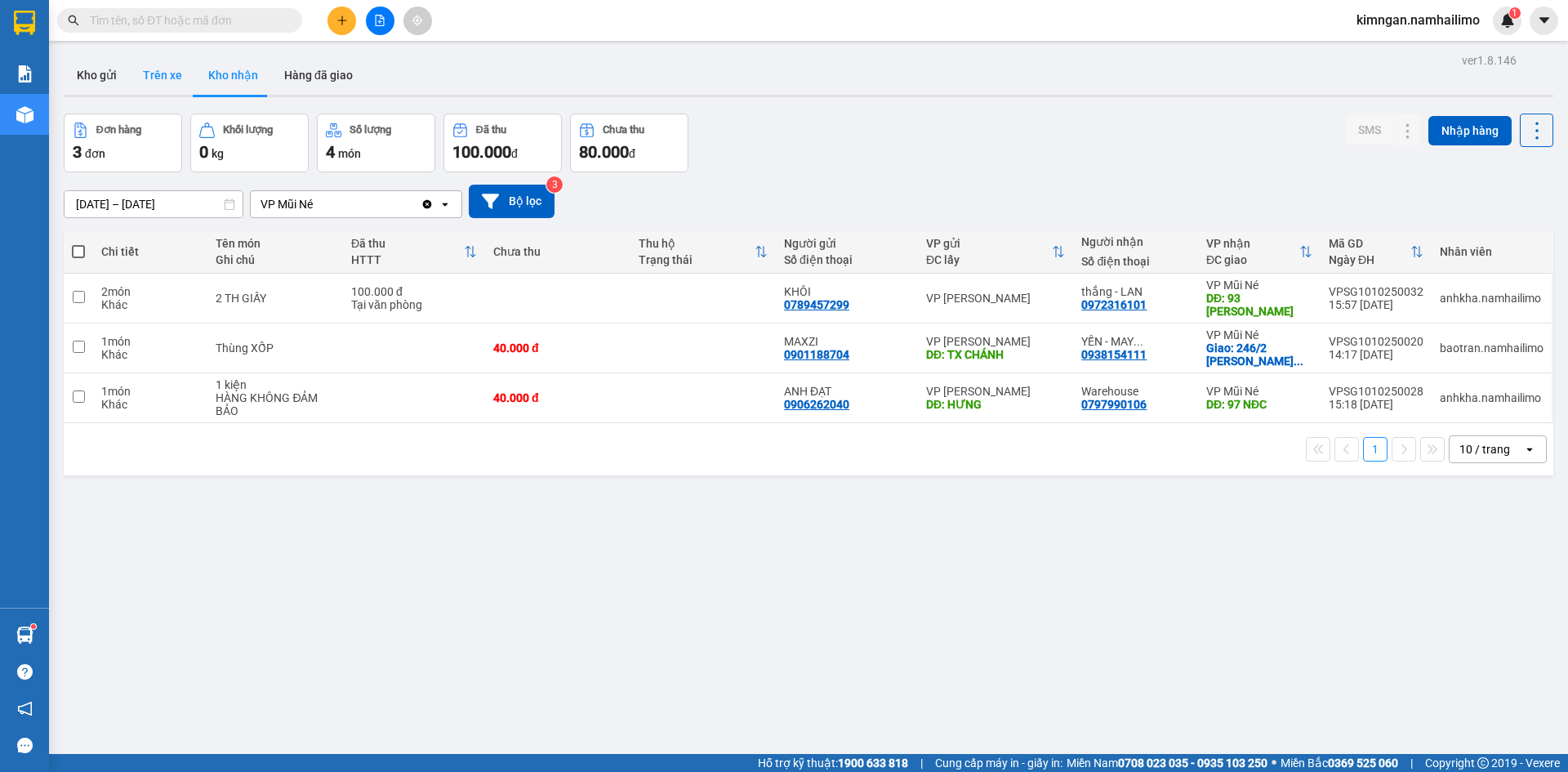
click at [167, 65] on button "Trên xe" at bounding box center [162, 75] width 65 height 39
